Goal: Information Seeking & Learning: Learn about a topic

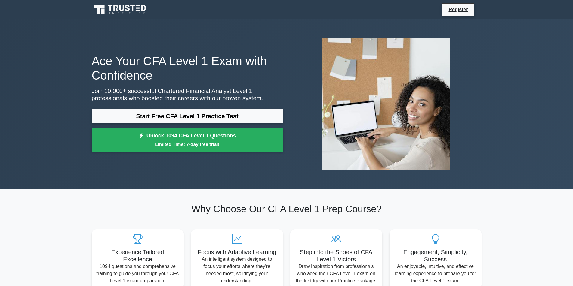
click at [228, 118] on link "Start Free CFA Level 1 Practice Test" at bounding box center [187, 116] width 191 height 14
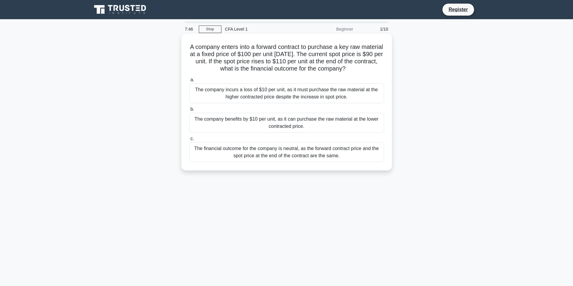
click at [346, 153] on div "The financial outcome for the company is neutral, as the forward contract price…" at bounding box center [286, 152] width 195 height 20
click at [189, 141] on input "c. The financial outcome for the company is neutral, as the forward contract pr…" at bounding box center [189, 139] width 0 height 4
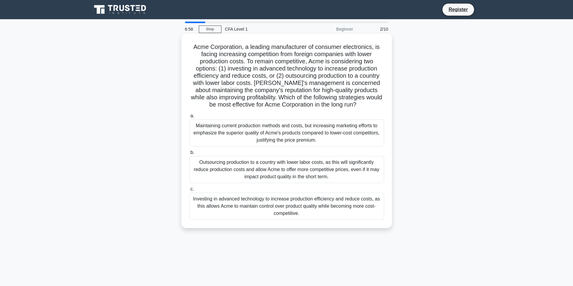
click at [367, 213] on div "Investing in advanced technology to increase production efficiency and reduce c…" at bounding box center [286, 206] width 195 height 27
click at [189, 191] on input "c. Investing in advanced technology to increase production efficiency and reduc…" at bounding box center [189, 190] width 0 height 4
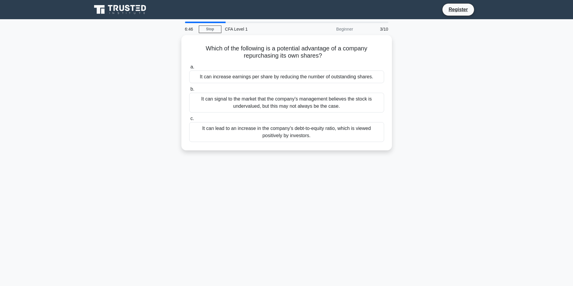
click at [457, 218] on div "6:46 Stop CFA Level 1 Beginner 3/10 Which of the following is a potential advan…" at bounding box center [286, 172] width 397 height 301
click at [375, 105] on div "It can signal to the market that the company's management believes the stock is…" at bounding box center [286, 101] width 195 height 20
click at [189, 90] on input "b. It can signal to the market that the company's management believes the stock…" at bounding box center [189, 88] width 0 height 4
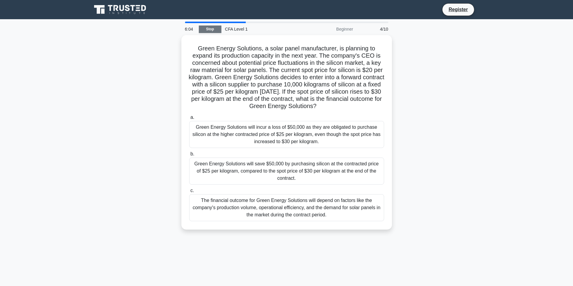
click at [206, 29] on link "Stop" at bounding box center [210, 30] width 23 height 8
